Goal: Task Accomplishment & Management: Manage account settings

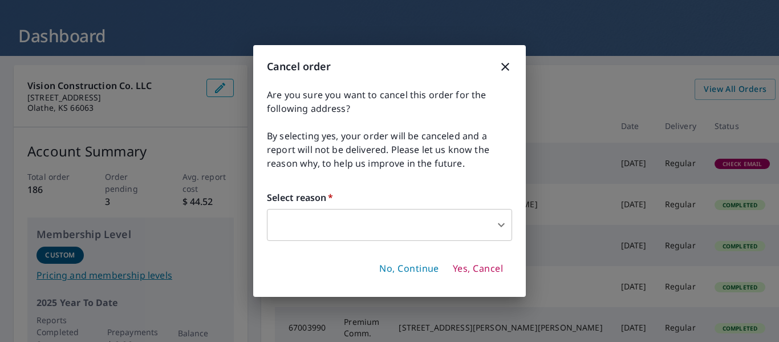
click at [374, 223] on body "DP DP Dashboard Order History Order DP Dashboard Vision Construction Co. LLC [S…" at bounding box center [389, 171] width 779 height 342
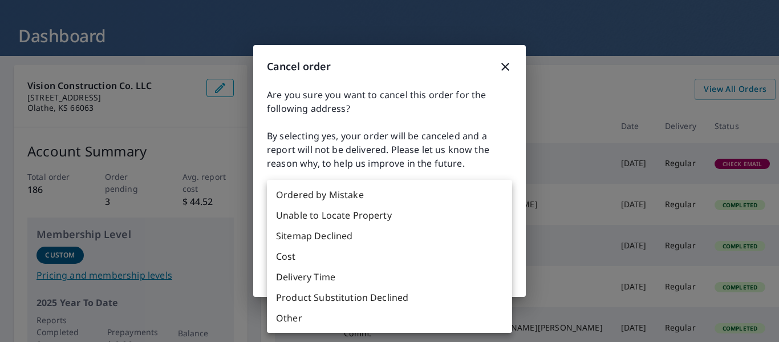
click at [341, 315] on li "Other" at bounding box center [389, 318] width 245 height 21
type input "36"
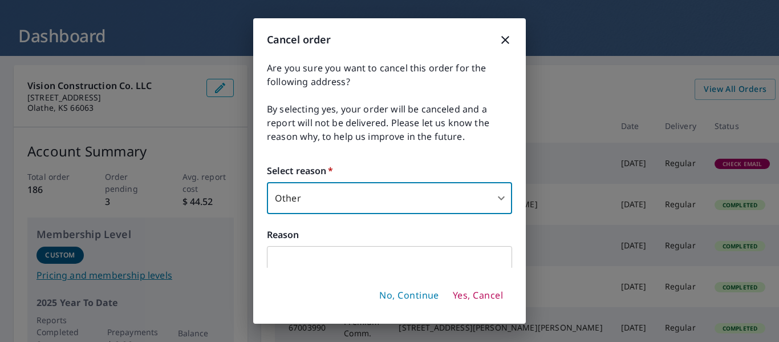
click at [331, 268] on input "text" at bounding box center [389, 262] width 245 height 32
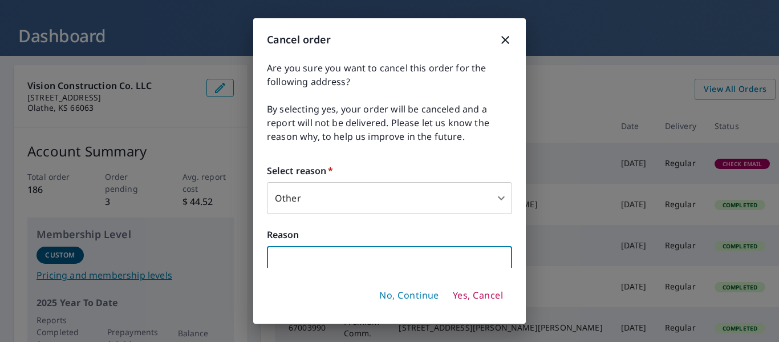
type input "l"
type input "Project was too big for one report"
click at [487, 297] on span "Yes, Cancel" at bounding box center [478, 295] width 50 height 13
